Goal: Task Accomplishment & Management: Manage account settings

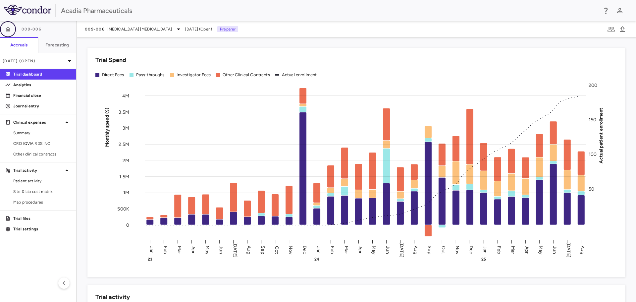
click at [12, 27] on button "button" at bounding box center [8, 29] width 16 height 16
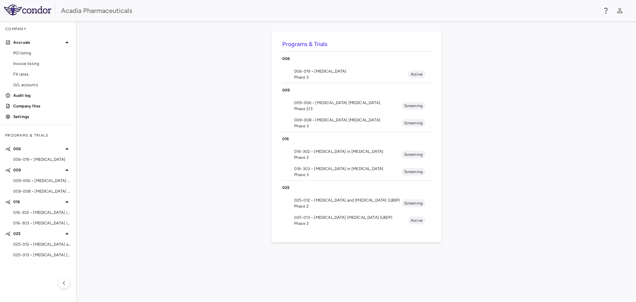
click at [309, 76] on span "Phase 3" at bounding box center [351, 77] width 114 height 6
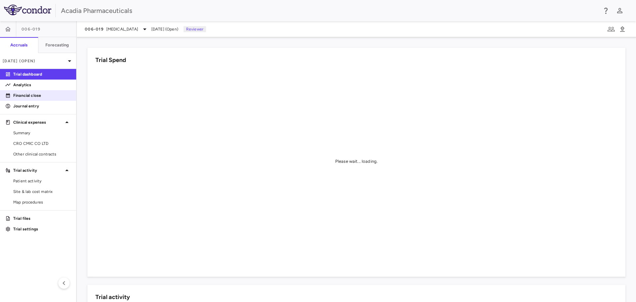
click at [40, 99] on link "Financial close" at bounding box center [38, 95] width 76 height 10
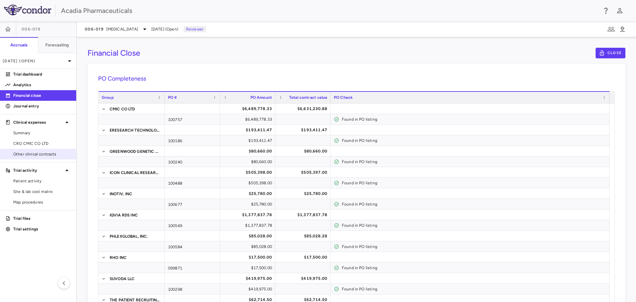
click at [50, 155] on span "Other clinical contracts" at bounding box center [42, 154] width 58 height 6
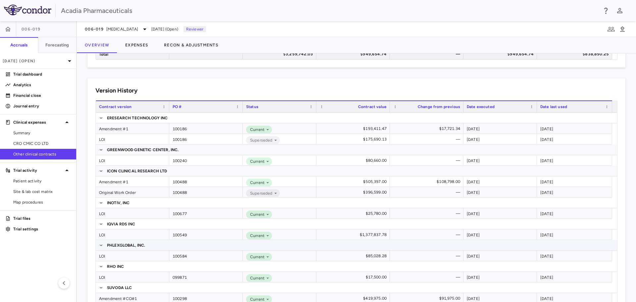
scroll to position [166, 0]
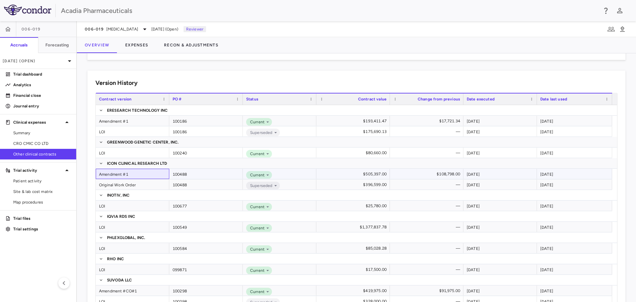
click at [126, 174] on div "Amendment #1" at bounding box center [133, 174] width 74 height 10
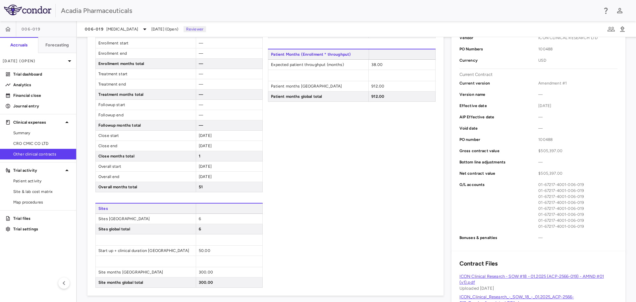
scroll to position [298, 0]
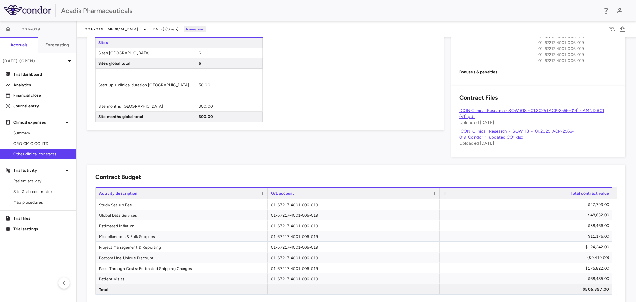
drag, startPoint x: 51, startPoint y: 195, endPoint x: 105, endPoint y: 141, distance: 76.8
click at [51, 195] on link "Site & lab cost matrix" at bounding box center [38, 191] width 76 height 10
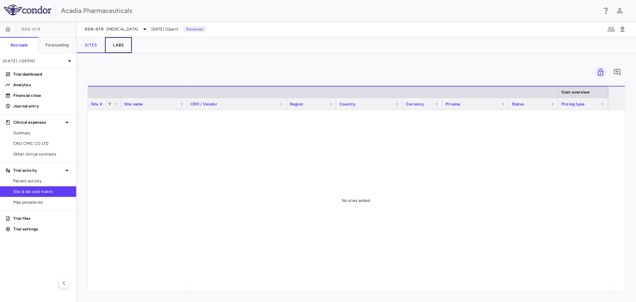
click at [123, 44] on button "Labs" at bounding box center [118, 45] width 27 height 16
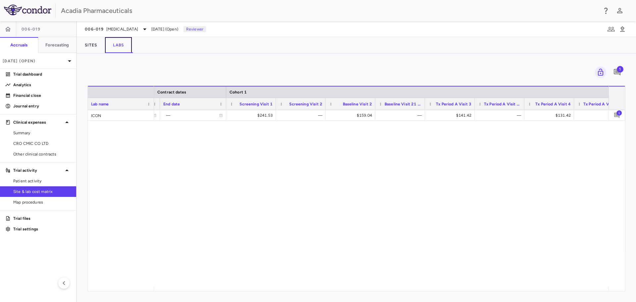
scroll to position [0, 255]
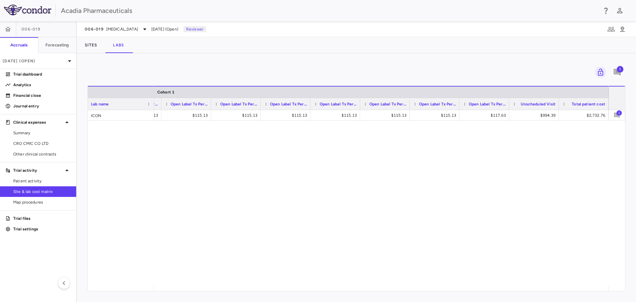
click at [618, 71] on span "1" at bounding box center [620, 69] width 7 height 7
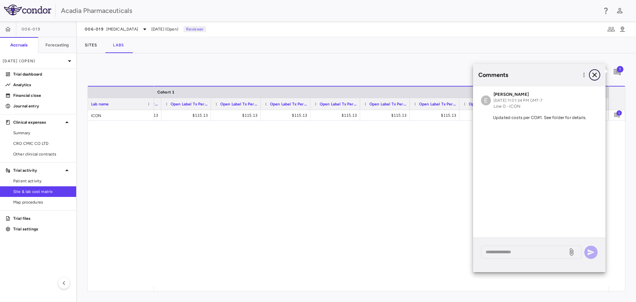
click at [596, 74] on icon "button" at bounding box center [595, 75] width 8 height 8
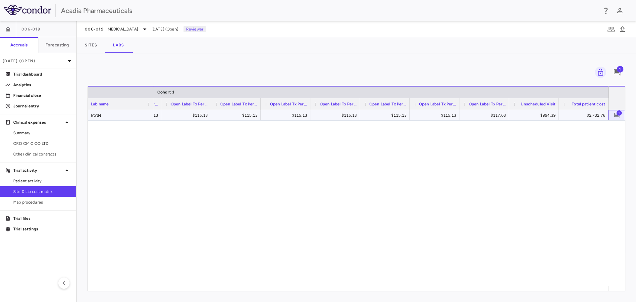
click at [616, 112] on span "1" at bounding box center [618, 112] width 5 height 5
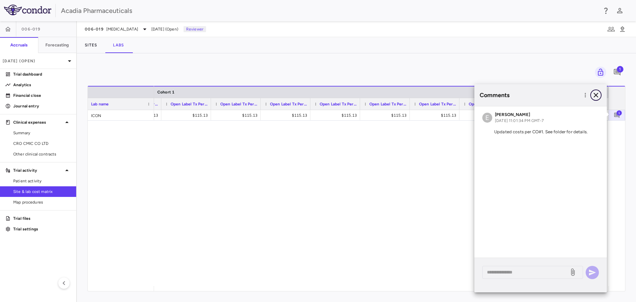
click at [595, 94] on icon "button" at bounding box center [596, 95] width 5 height 5
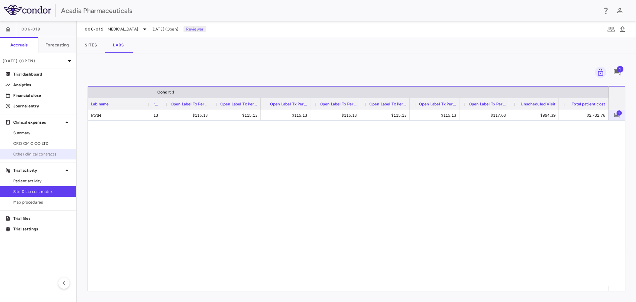
click at [44, 154] on span "Other clinical contracts" at bounding box center [42, 154] width 58 height 6
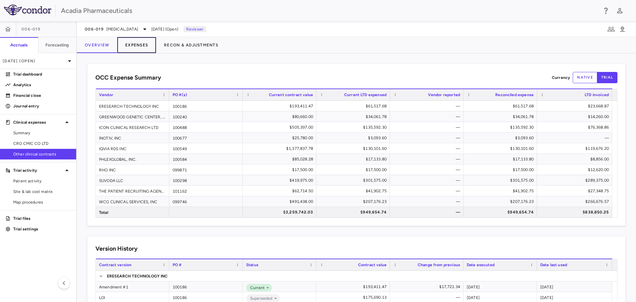
click at [135, 45] on button "Expenses" at bounding box center [136, 45] width 39 height 16
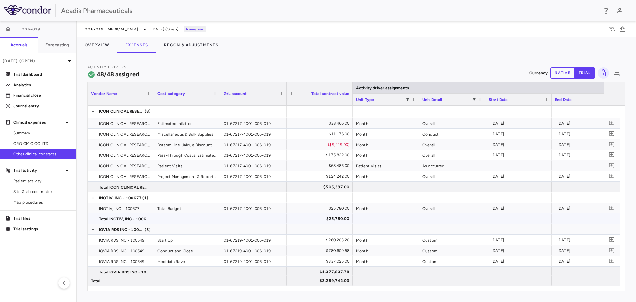
scroll to position [256, 0]
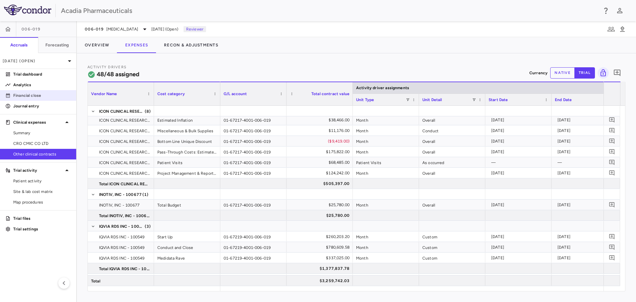
click at [31, 97] on p "Financial close" at bounding box center [42, 95] width 58 height 6
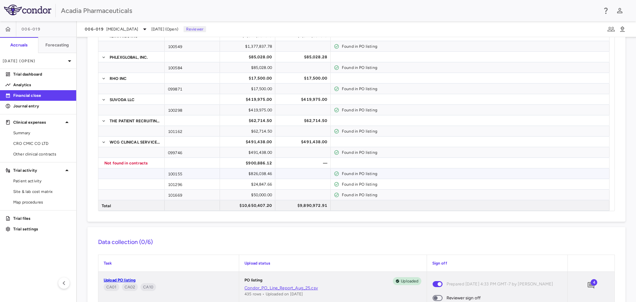
scroll to position [199, 0]
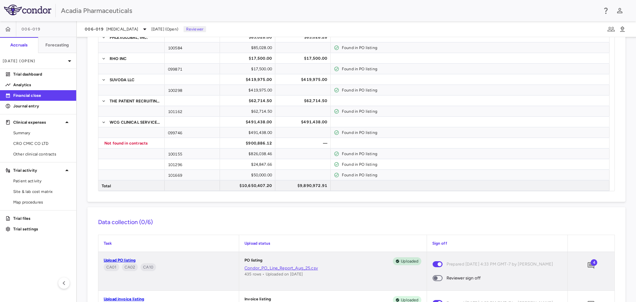
click at [591, 264] on span "4" at bounding box center [594, 262] width 7 height 7
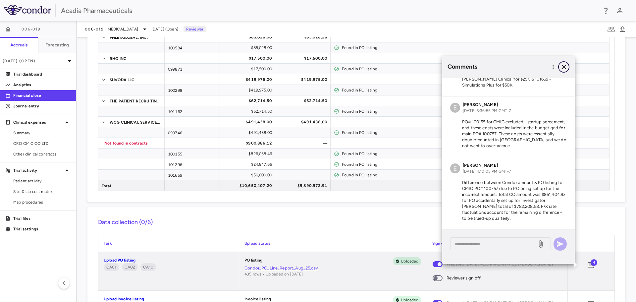
click at [561, 68] on icon "button" at bounding box center [564, 67] width 8 height 8
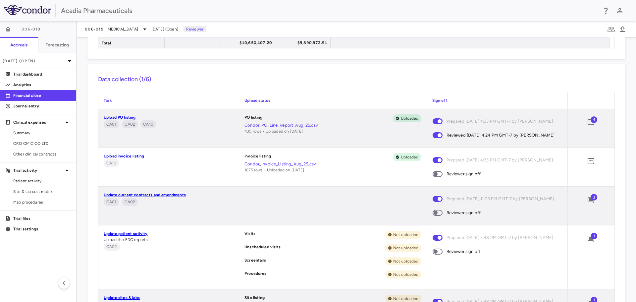
scroll to position [331, 0]
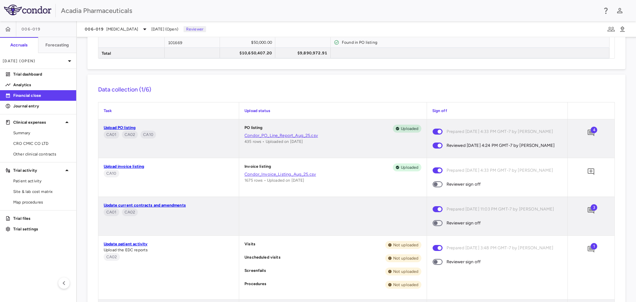
click at [437, 186] on span at bounding box center [438, 184] width 10 height 6
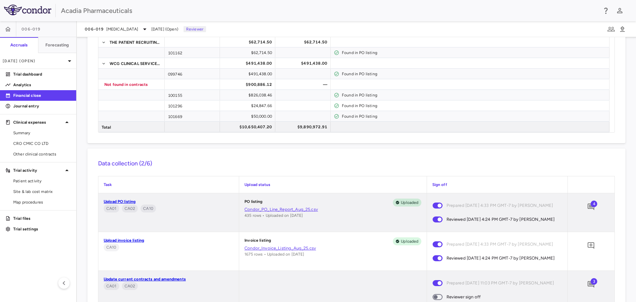
scroll to position [199, 0]
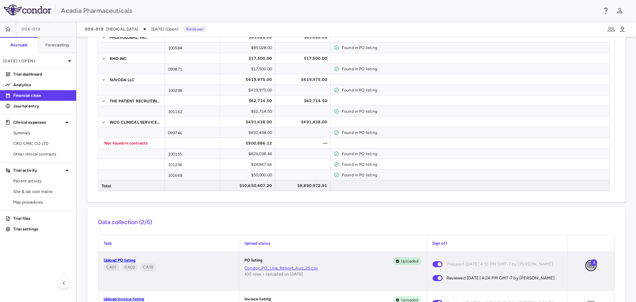
click at [587, 266] on icon "Add comment" at bounding box center [591, 265] width 8 height 8
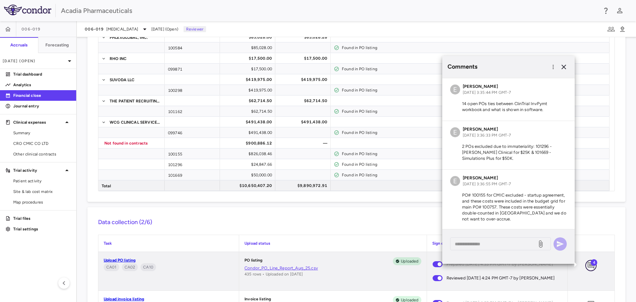
scroll to position [73, 0]
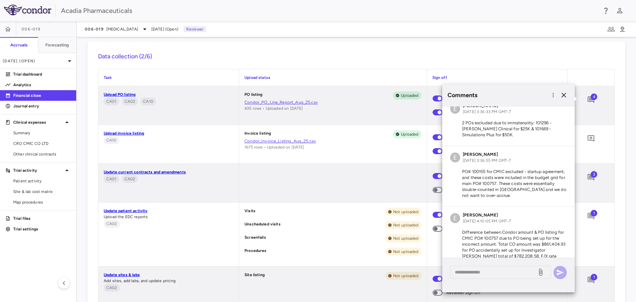
scroll to position [40, 0]
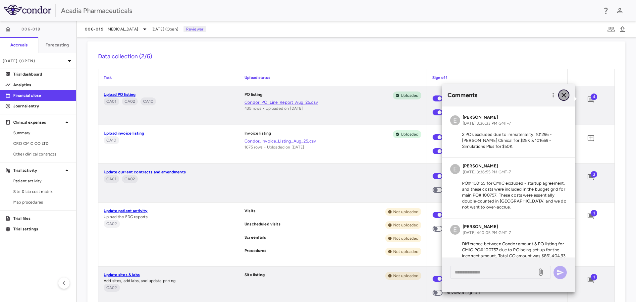
click at [563, 97] on icon "button" at bounding box center [564, 95] width 8 height 8
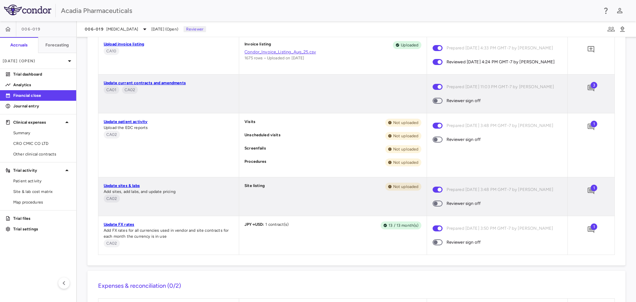
scroll to position [431, 0]
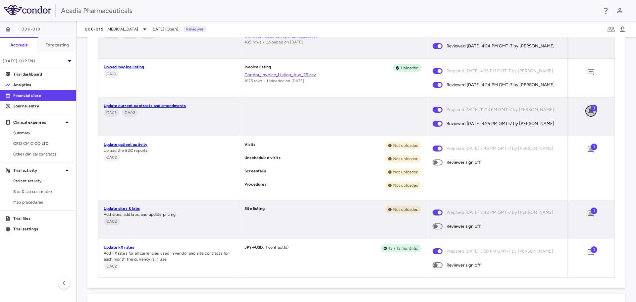
click at [587, 115] on icon "Add comment" at bounding box center [591, 111] width 8 height 8
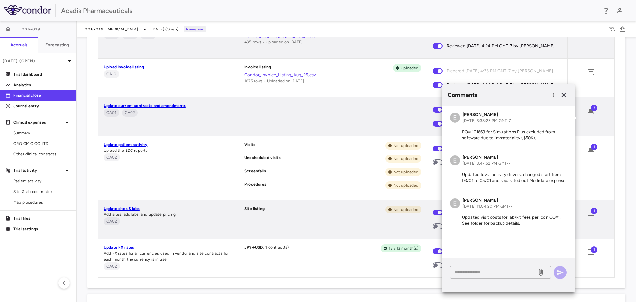
click at [512, 277] on div "* ​" at bounding box center [500, 272] width 101 height 13
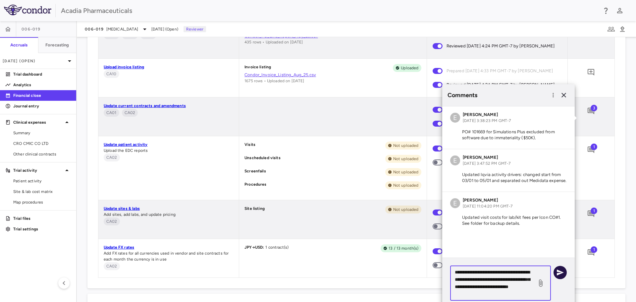
type textarea "**********"
click at [558, 272] on icon "button" at bounding box center [560, 272] width 8 height 8
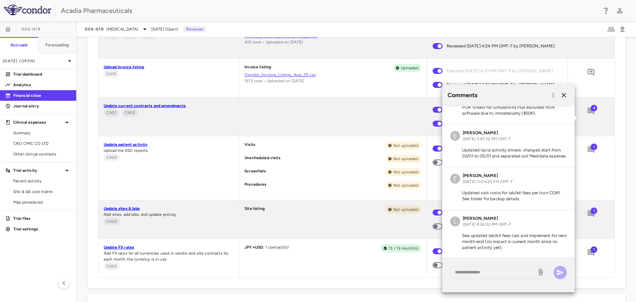
scroll to position [31, 0]
drag, startPoint x: 523, startPoint y: 249, endPoint x: 455, endPoint y: 232, distance: 70.0
click at [455, 232] on p "See updated lab/kit fees calc and implement for next month-end (no impact in cu…" at bounding box center [508, 241] width 117 height 18
copy p "See updated lab/kit fees calc and implement for next month-end (no impact in cu…"
click at [352, 217] on div "Site listing Not uploaded" at bounding box center [332, 219] width 187 height 38
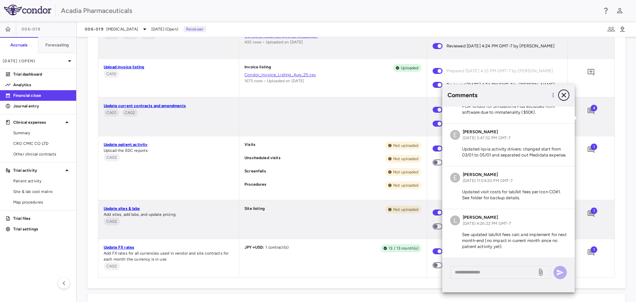
click at [568, 94] on button "button" at bounding box center [563, 94] width 11 height 11
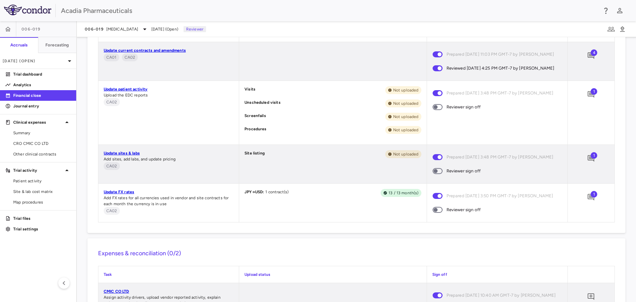
scroll to position [497, 0]
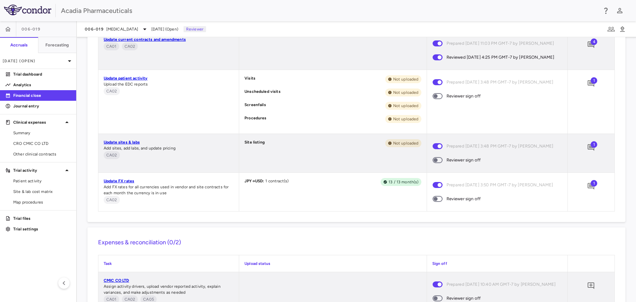
click at [591, 148] on span "1" at bounding box center [594, 144] width 7 height 7
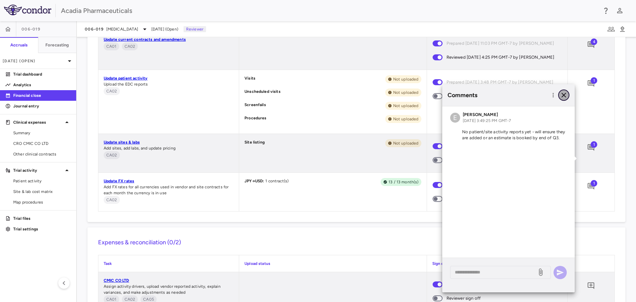
click at [564, 95] on icon "button" at bounding box center [563, 95] width 5 height 5
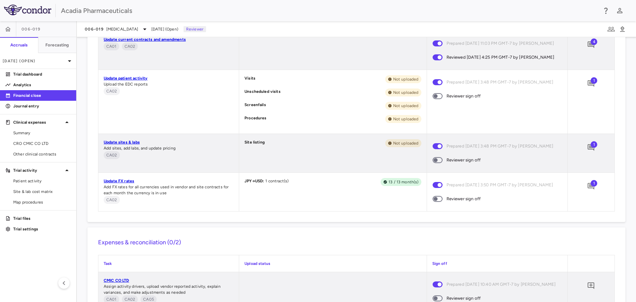
click at [591, 84] on span "1" at bounding box center [594, 80] width 7 height 7
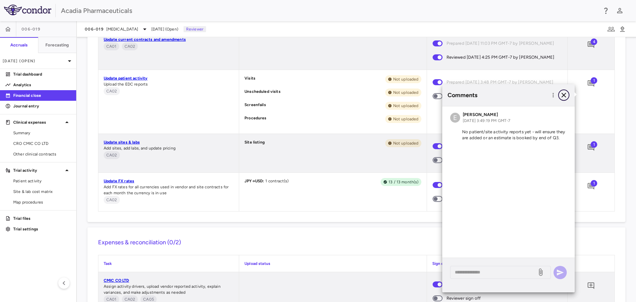
click at [566, 95] on icon "button" at bounding box center [564, 95] width 8 height 8
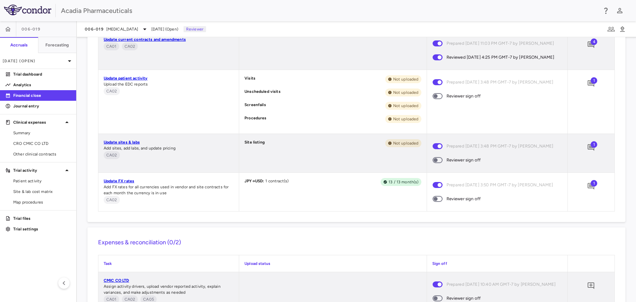
click at [437, 163] on span at bounding box center [438, 160] width 10 height 6
click at [108, 183] on link "Update FX rates" at bounding box center [119, 181] width 30 height 5
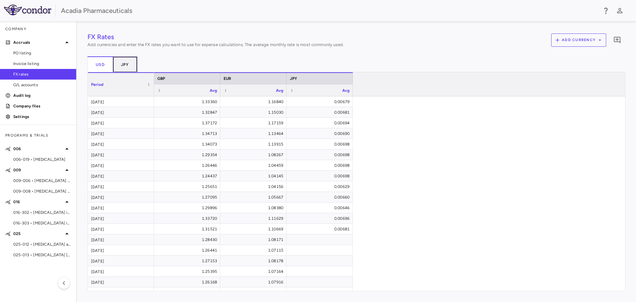
click at [127, 62] on button "JPY" at bounding box center [125, 64] width 25 height 16
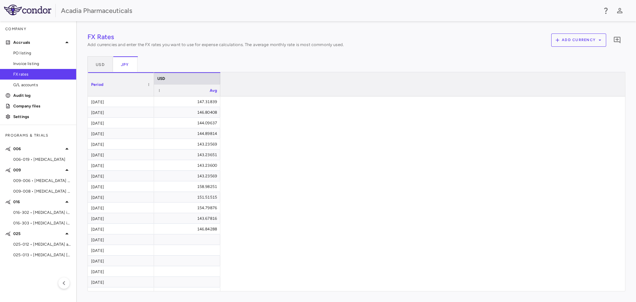
click at [50, 158] on span "006-019 • Rett Syndrome" at bounding box center [42, 159] width 58 height 6
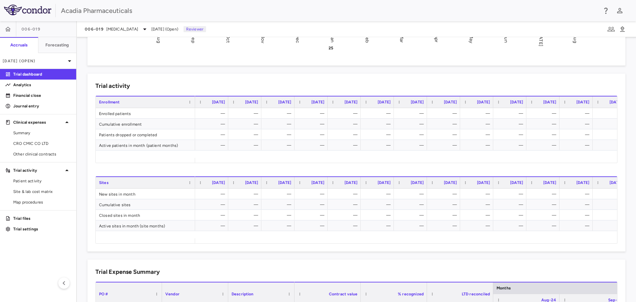
scroll to position [232, 0]
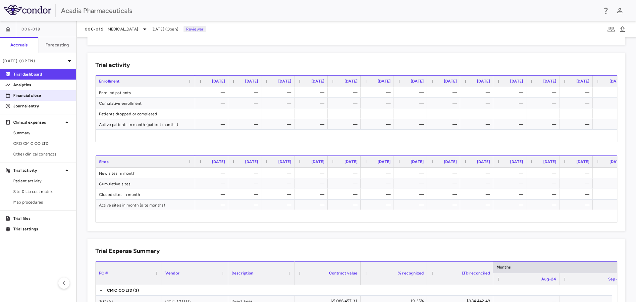
drag, startPoint x: 35, startPoint y: 96, endPoint x: 34, endPoint y: 100, distance: 4.5
click at [35, 96] on p "Financial close" at bounding box center [42, 95] width 58 height 6
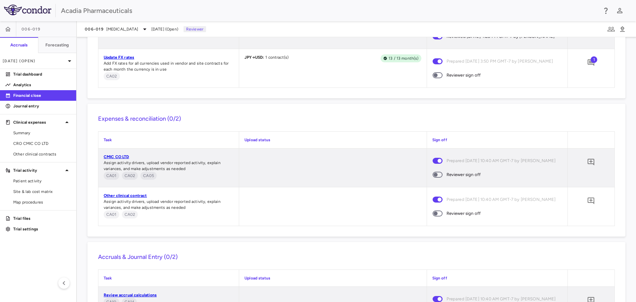
scroll to position [667, 0]
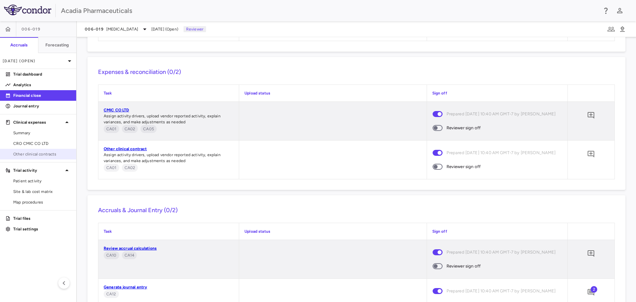
click at [45, 155] on span "Other clinical contracts" at bounding box center [42, 154] width 58 height 6
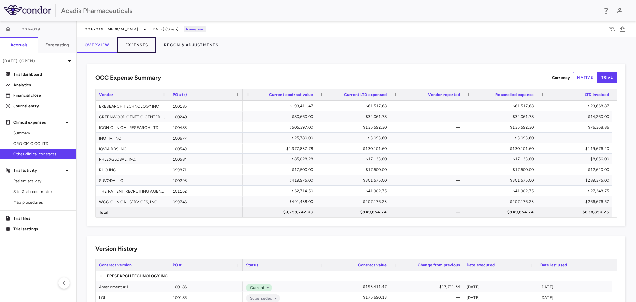
click at [132, 48] on button "Expenses" at bounding box center [136, 45] width 39 height 16
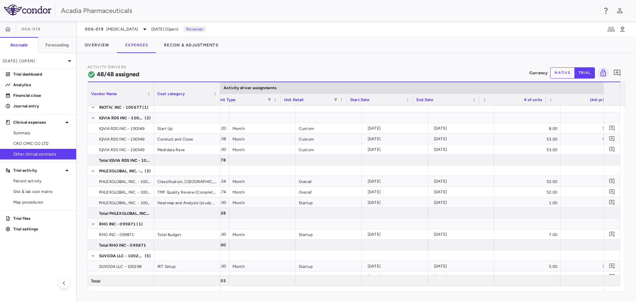
scroll to position [0, 140]
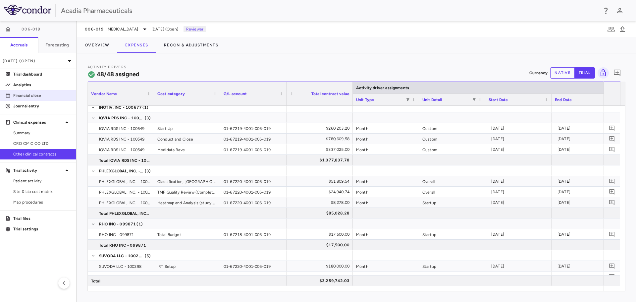
click at [28, 97] on p "Financial close" at bounding box center [42, 95] width 58 height 6
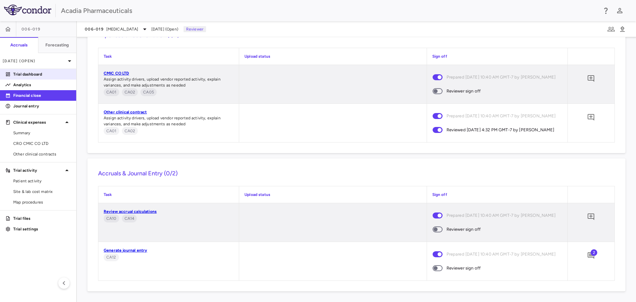
click at [30, 75] on p "Trial dashboard" at bounding box center [42, 74] width 58 height 6
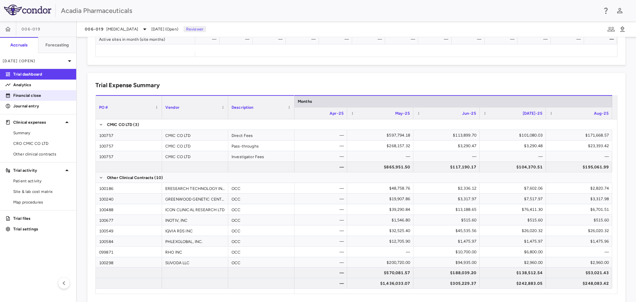
click at [32, 94] on p "Financial close" at bounding box center [42, 95] width 58 height 6
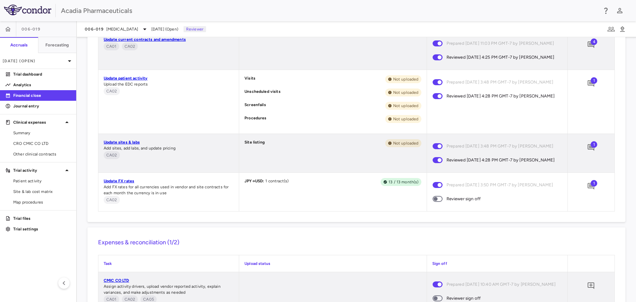
scroll to position [497, 0]
click at [124, 183] on link "Update FX rates" at bounding box center [119, 180] width 30 height 5
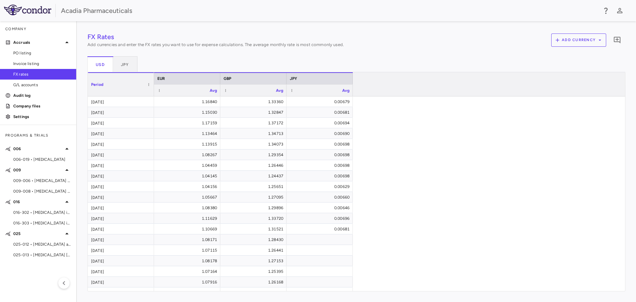
click at [38, 158] on span "006-019 • Rett Syndrome" at bounding box center [42, 159] width 58 height 6
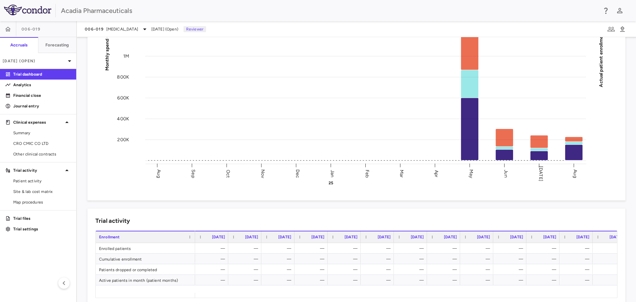
scroll to position [232, 0]
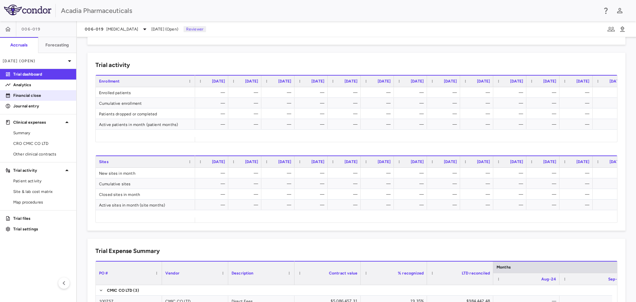
click at [39, 96] on p "Financial close" at bounding box center [42, 95] width 58 height 6
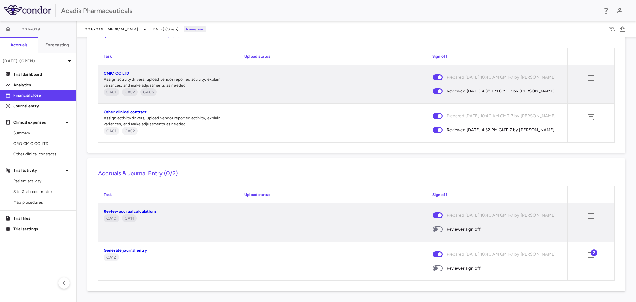
scroll to position [732, 0]
click at [44, 86] on p "Analytics" at bounding box center [42, 85] width 58 height 6
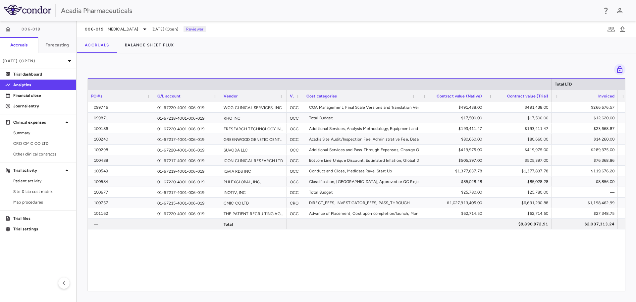
click at [278, 290] on div "Drag here to set row groups Drag here to set column labels Total LTD PO #s G/L …" at bounding box center [356, 177] width 559 height 248
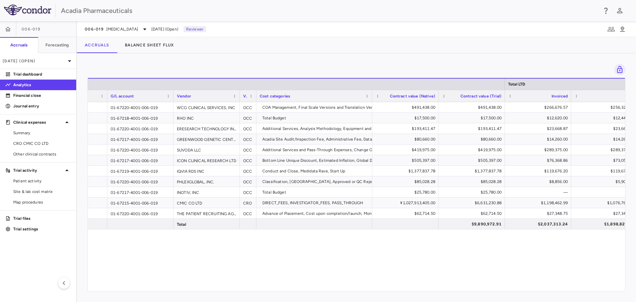
scroll to position [0, 46]
click at [237, 96] on span at bounding box center [235, 96] width 4 height 4
click at [246, 105] on span "Sort Ascending" at bounding box center [264, 106] width 49 height 9
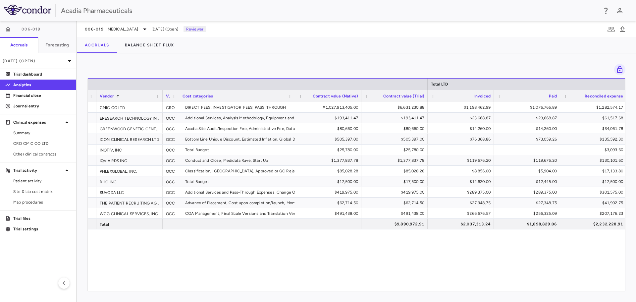
scroll to position [0, 125]
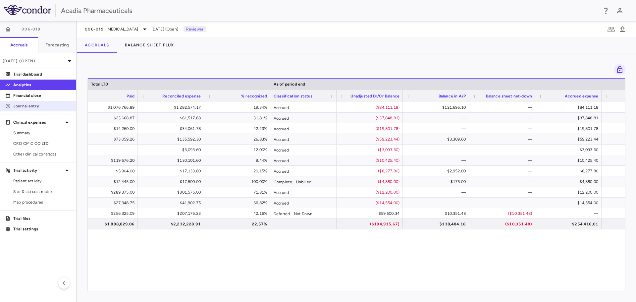
click at [50, 106] on p "Journal entry" at bounding box center [42, 106] width 58 height 6
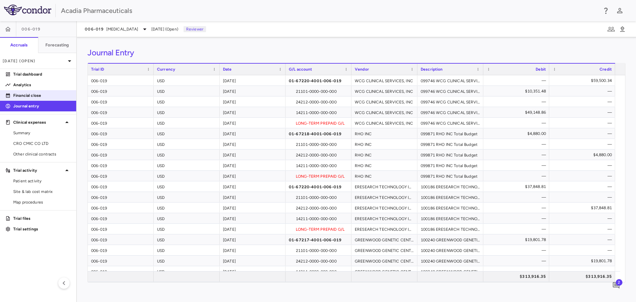
drag, startPoint x: 35, startPoint y: 92, endPoint x: 68, endPoint y: 92, distance: 33.1
click at [34, 92] on p "Financial close" at bounding box center [42, 95] width 58 height 6
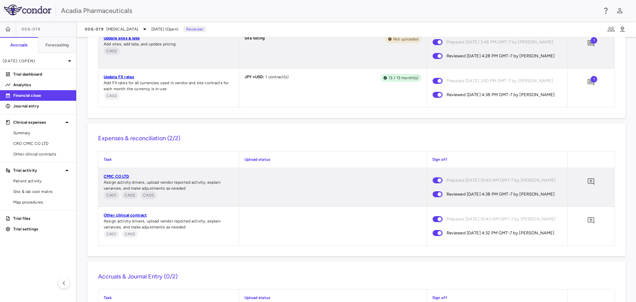
scroll to position [732, 0]
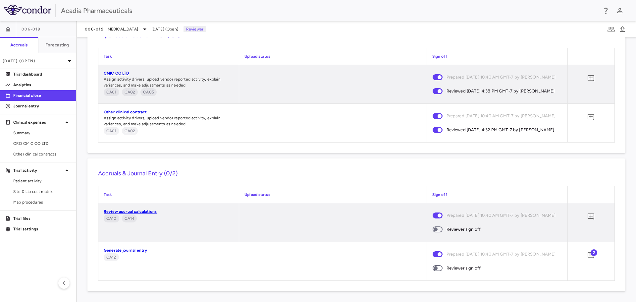
click at [435, 232] on span at bounding box center [438, 229] width 10 height 6
click at [438, 268] on span at bounding box center [438, 268] width 18 height 14
click at [591, 256] on span "2" at bounding box center [594, 252] width 7 height 7
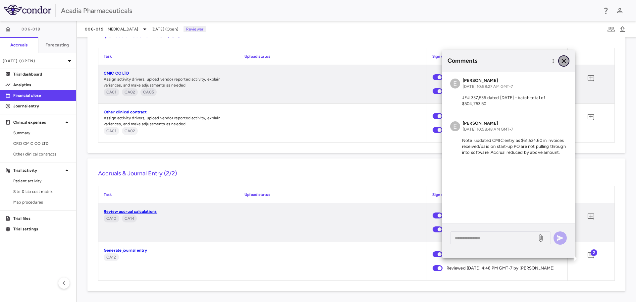
click at [562, 62] on icon "button" at bounding box center [564, 61] width 8 height 8
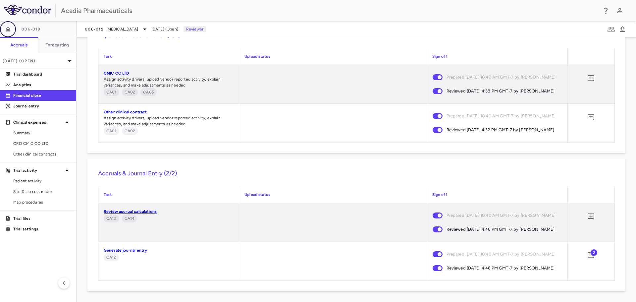
click at [10, 27] on icon "button" at bounding box center [8, 29] width 7 height 7
